Goal: Task Accomplishment & Management: Manage account settings

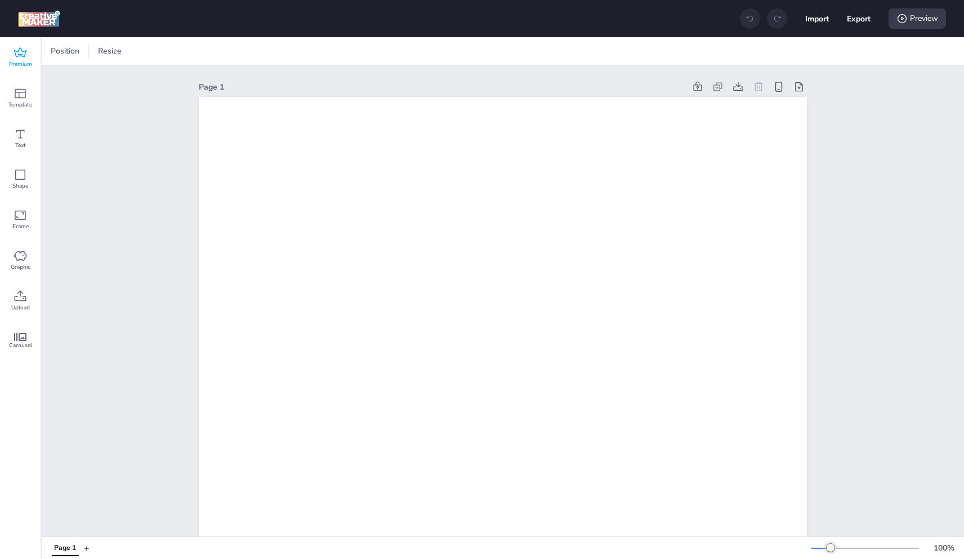
click at [30, 50] on div "Premium" at bounding box center [20, 57] width 41 height 41
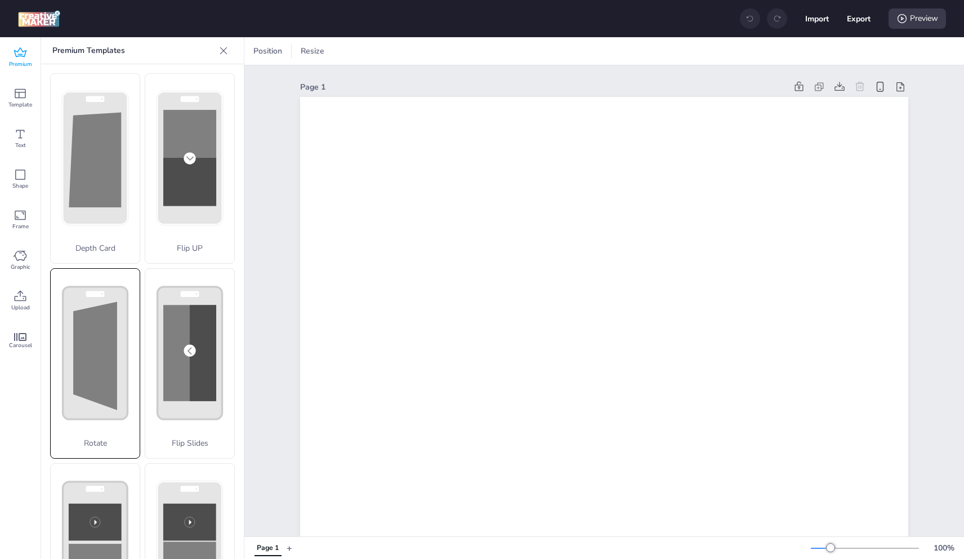
click at [92, 385] on polygon at bounding box center [95, 355] width 44 height 108
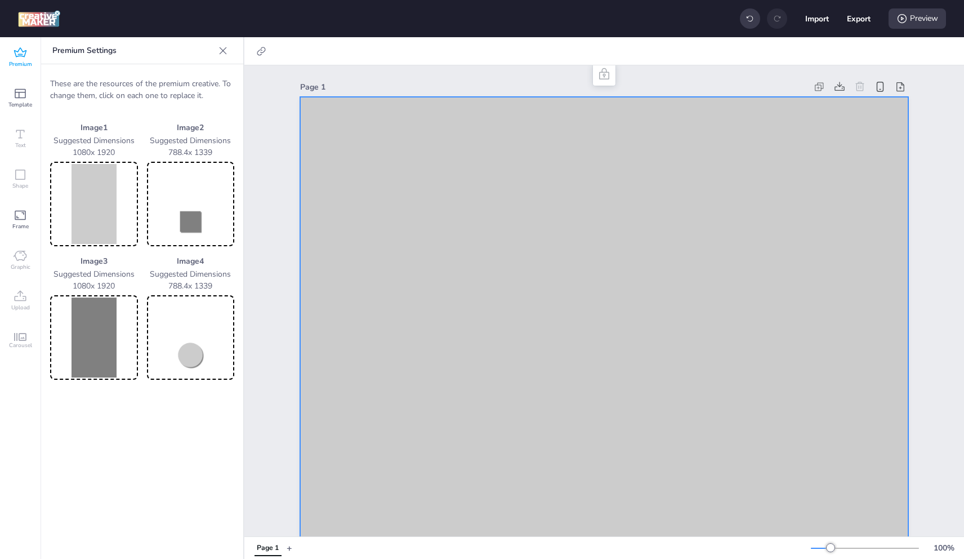
click at [77, 197] on img at bounding box center [93, 204] width 83 height 80
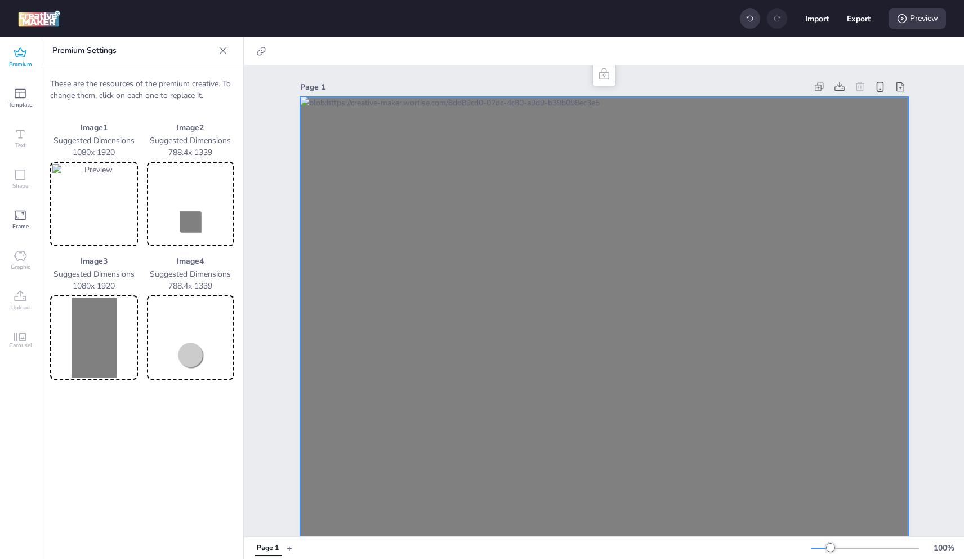
click at [197, 229] on img at bounding box center [190, 204] width 83 height 80
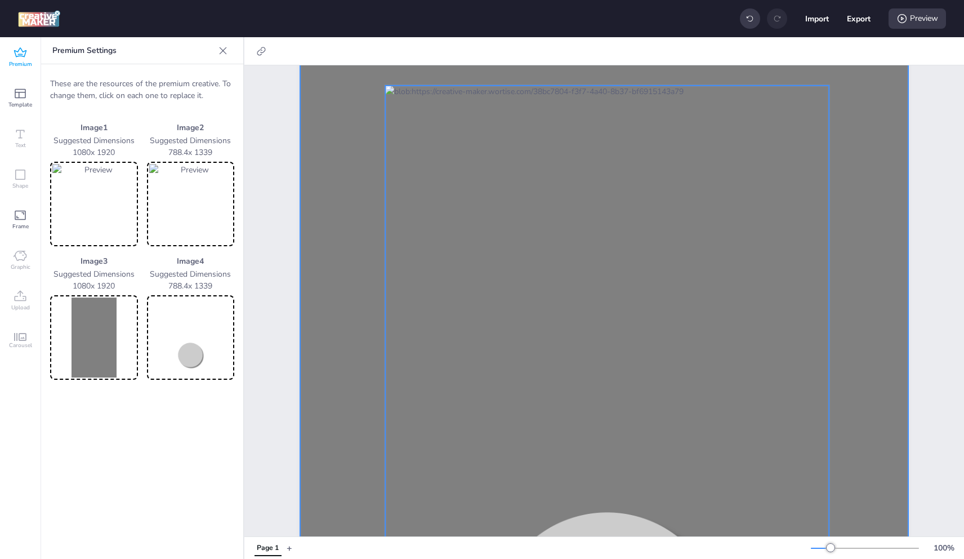
scroll to position [101, 0]
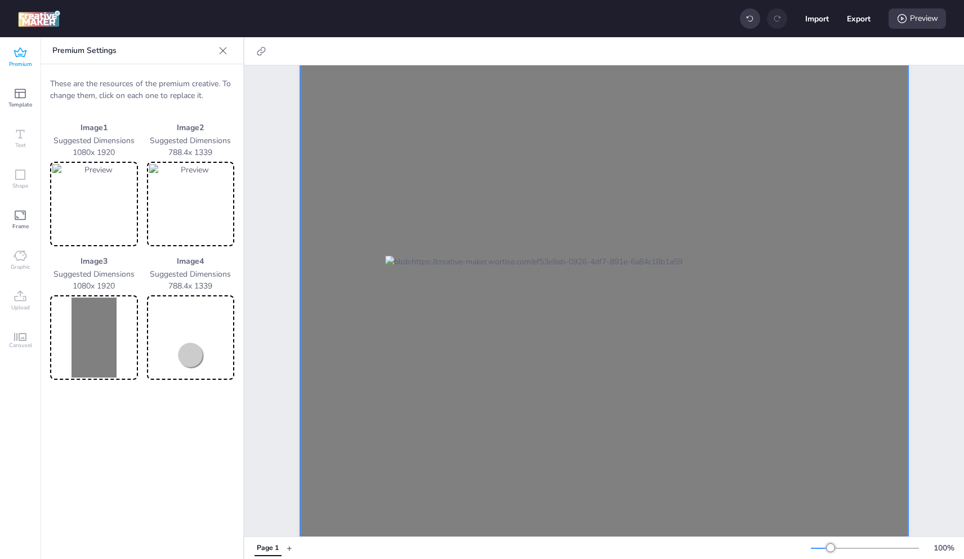
click at [17, 53] on icon at bounding box center [21, 53] width 14 height 14
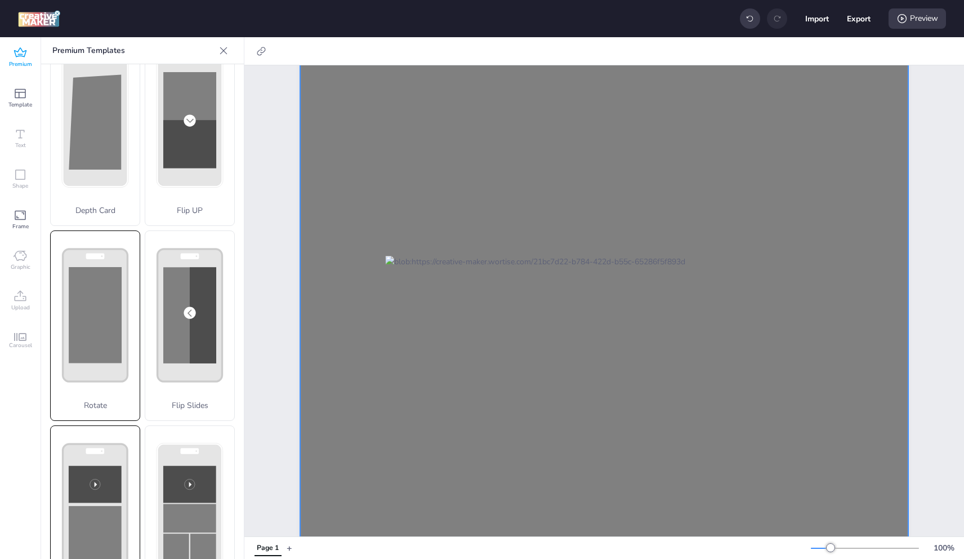
scroll to position [113, 0]
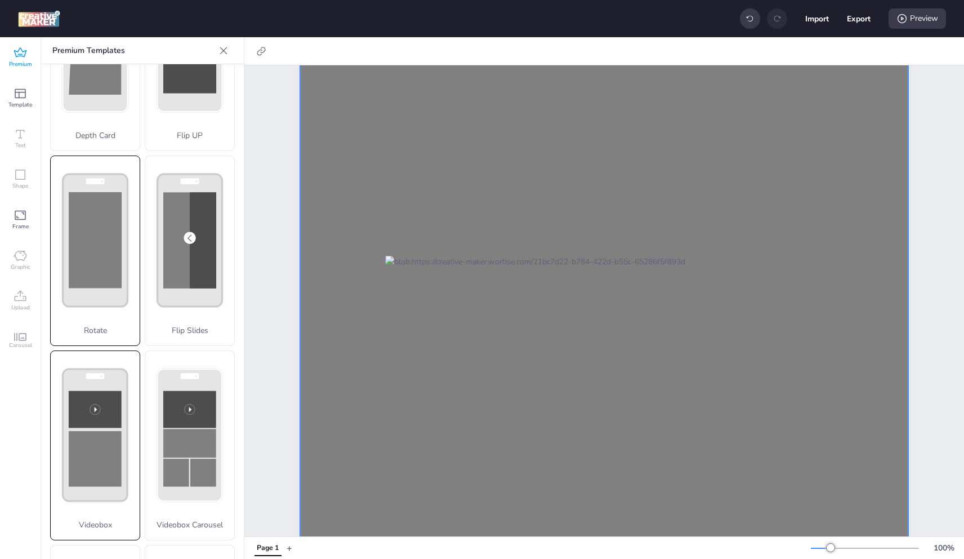
click at [93, 399] on rect at bounding box center [95, 409] width 53 height 37
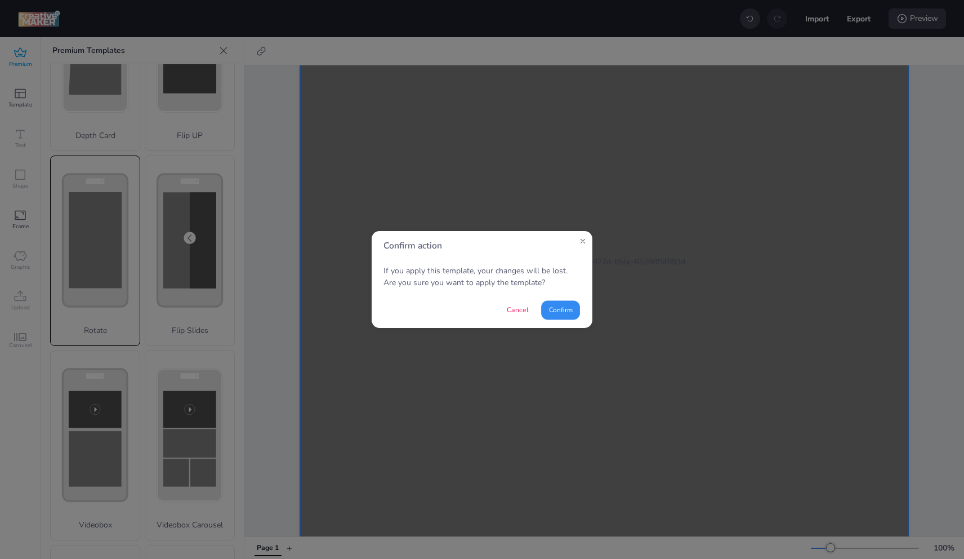
click at [573, 304] on button "Confirm" at bounding box center [560, 309] width 39 height 19
